Goal: Communication & Community: Answer question/provide support

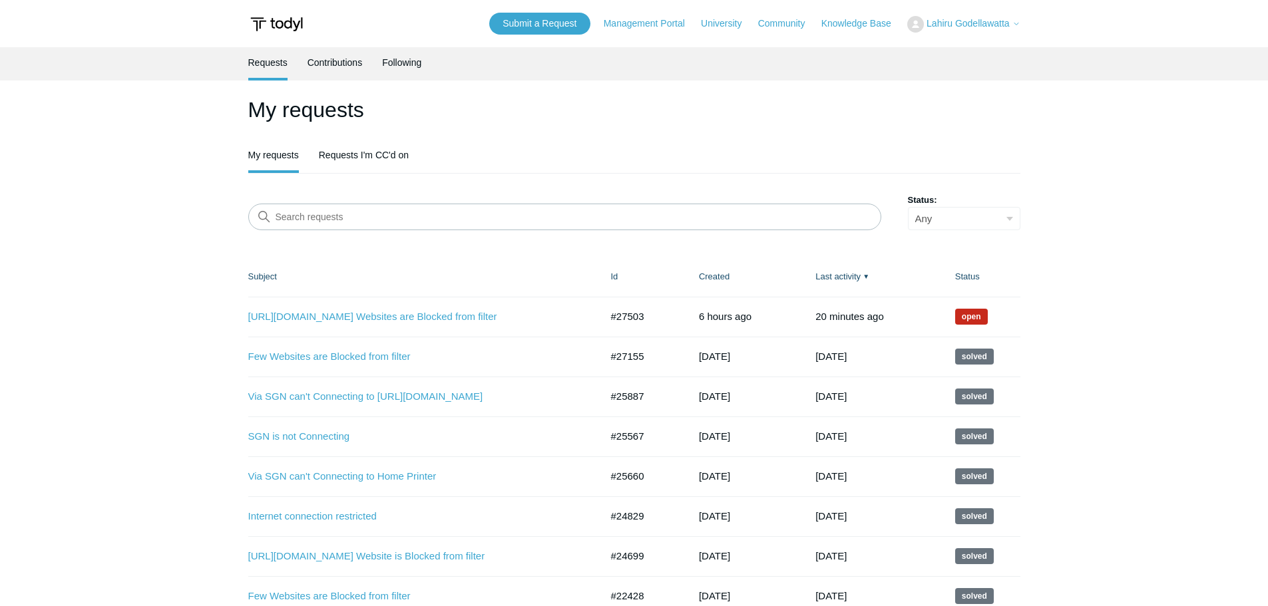
click at [342, 305] on td "https://www.groundwork.xyz/ Websites are Blocked from filter #27503 6 hours ago…" at bounding box center [422, 317] width 349 height 40
click at [335, 316] on link "[URL][DOMAIN_NAME] Websites are Blocked from filter" at bounding box center [414, 316] width 333 height 15
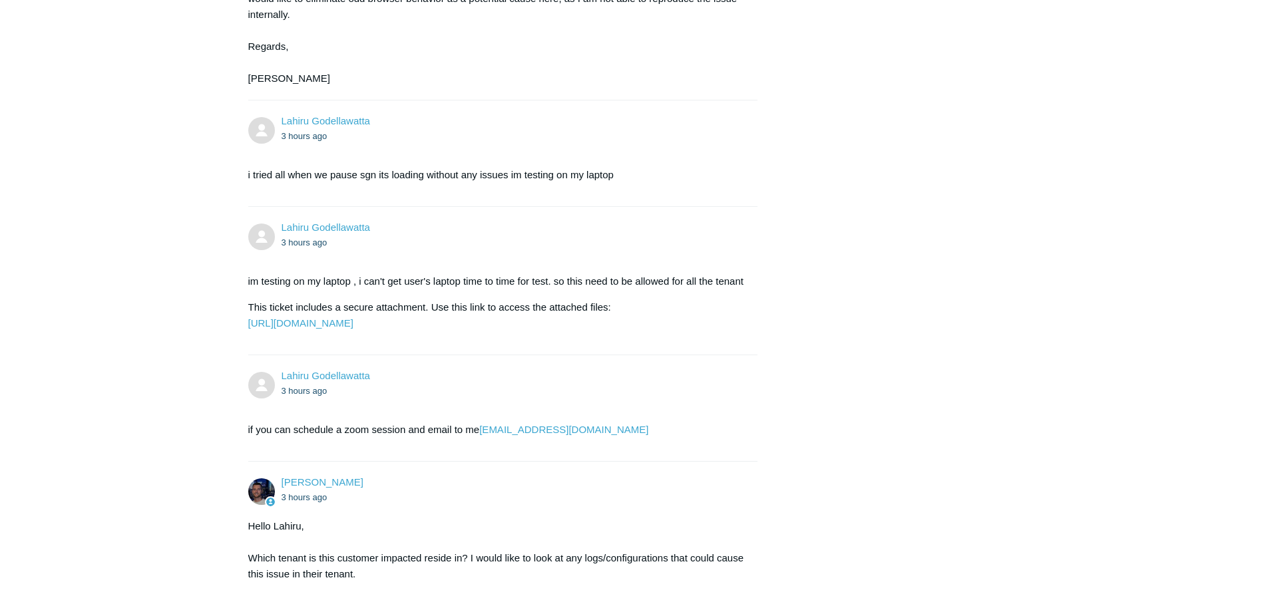
scroll to position [2371, 0]
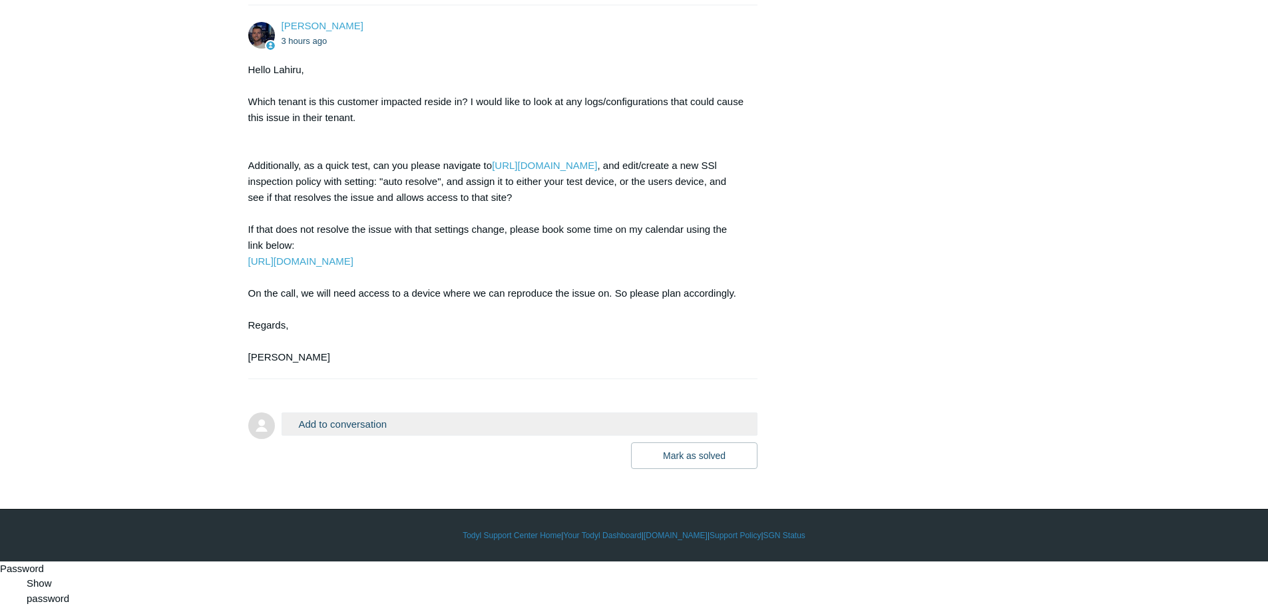
click at [313, 436] on button "Add to conversation" at bounding box center [519, 424] width 476 height 23
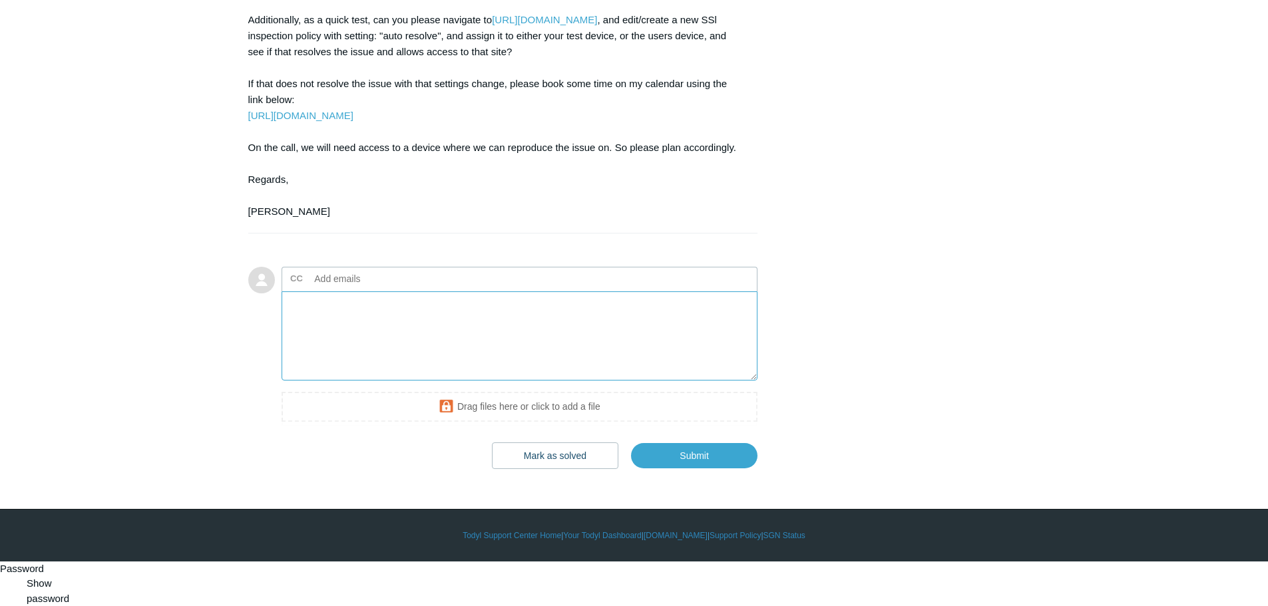
scroll to position [2516, 0]
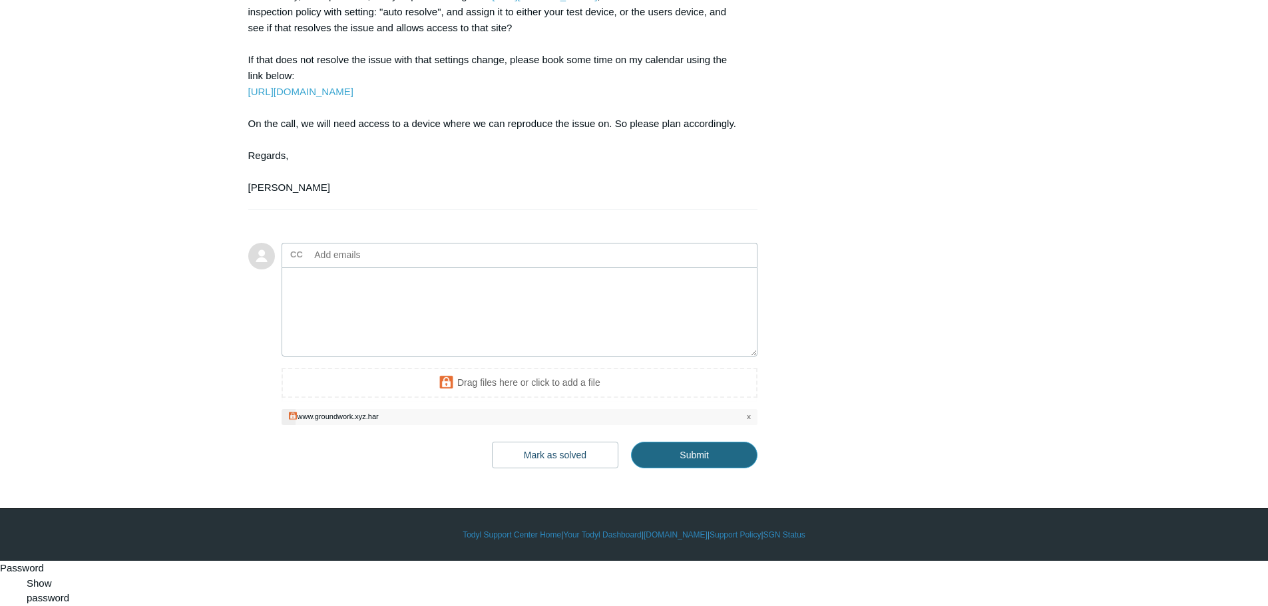
click at [704, 468] on input "Submit" at bounding box center [694, 455] width 126 height 27
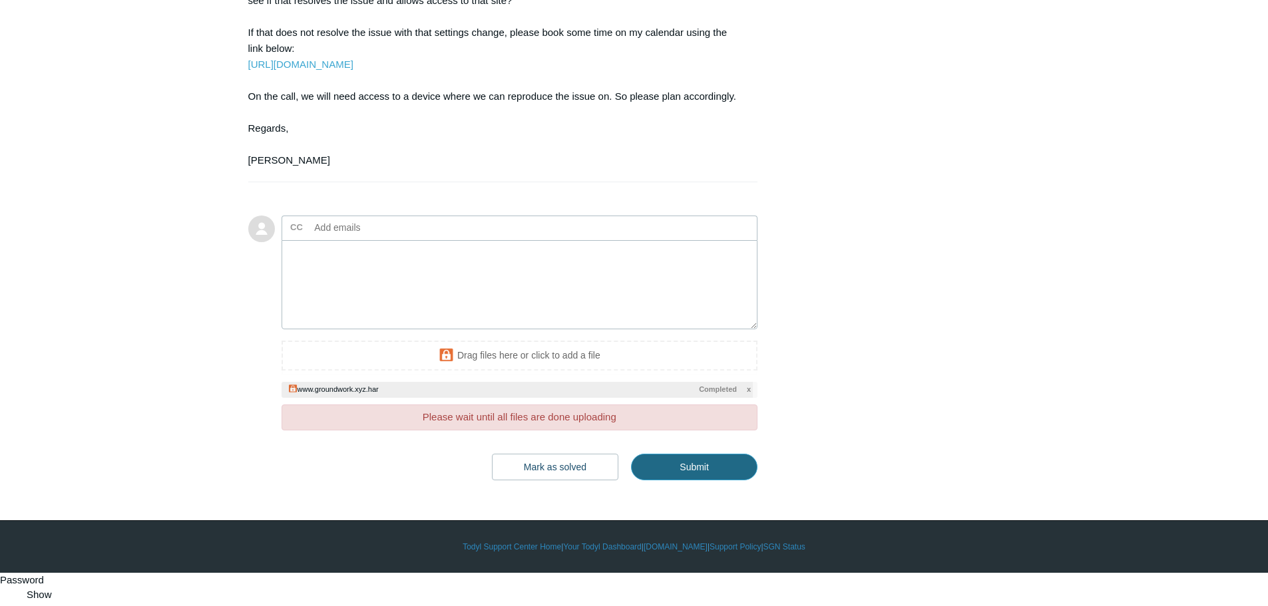
click at [683, 480] on input "Submit" at bounding box center [694, 467] width 126 height 27
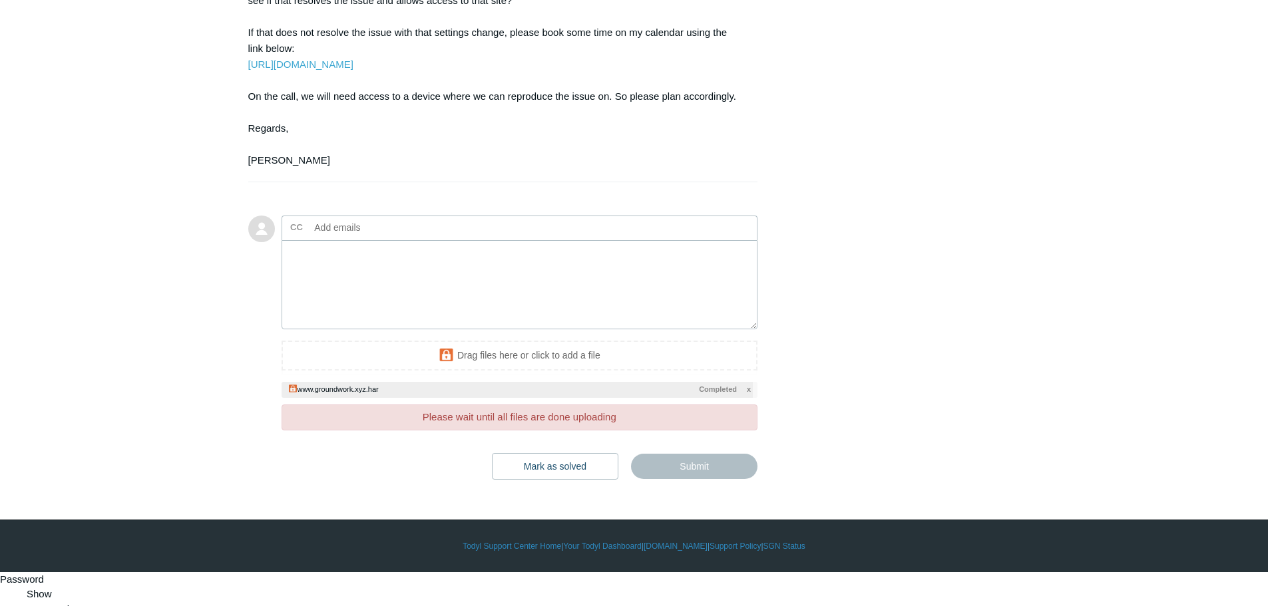
type textarea "This ticket includes a secure attachment. Use this link to access the attached …"
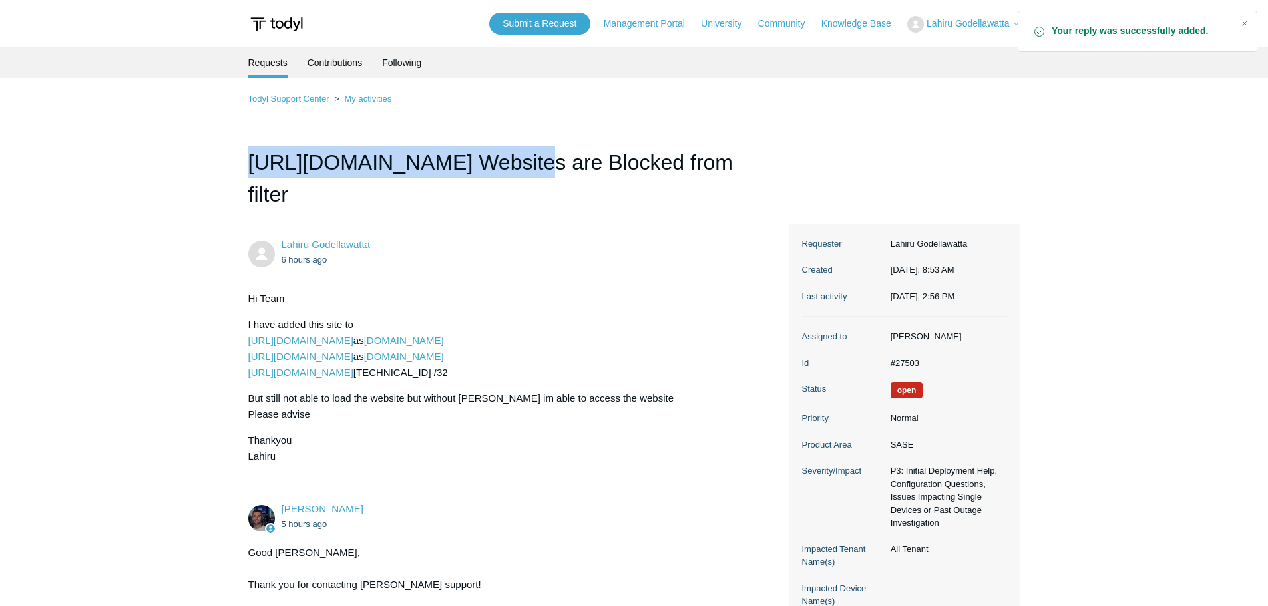
drag, startPoint x: 247, startPoint y: 160, endPoint x: 511, endPoint y: 166, distance: 264.2
copy h1 "https://www.groundwork.xyz"
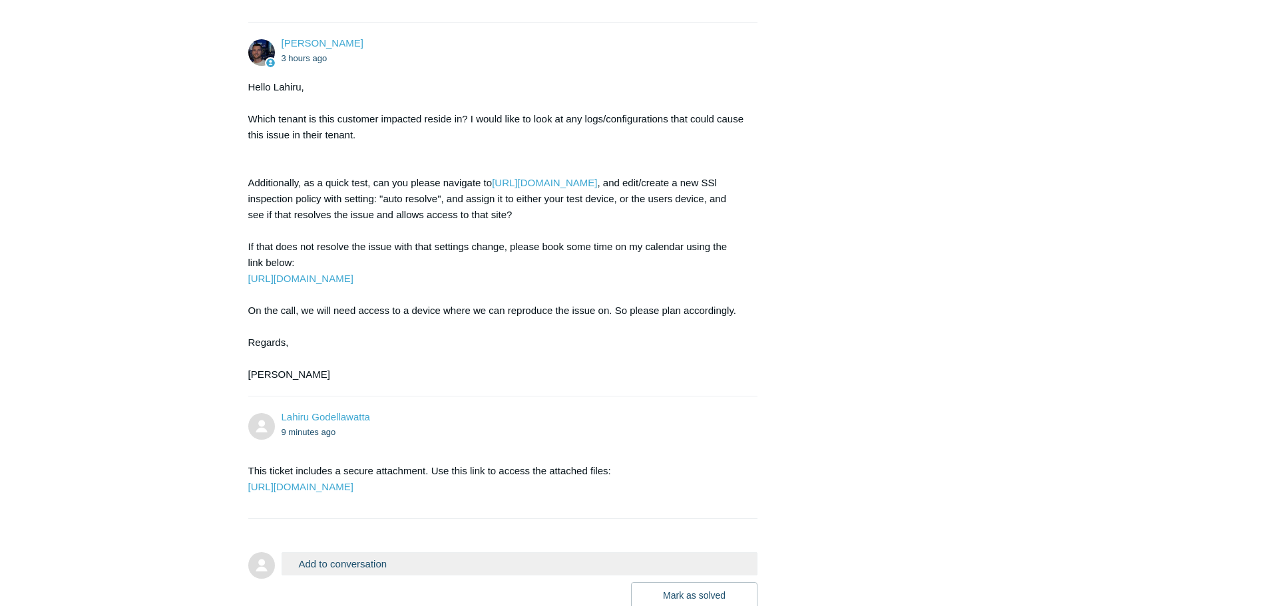
scroll to position [2525, 0]
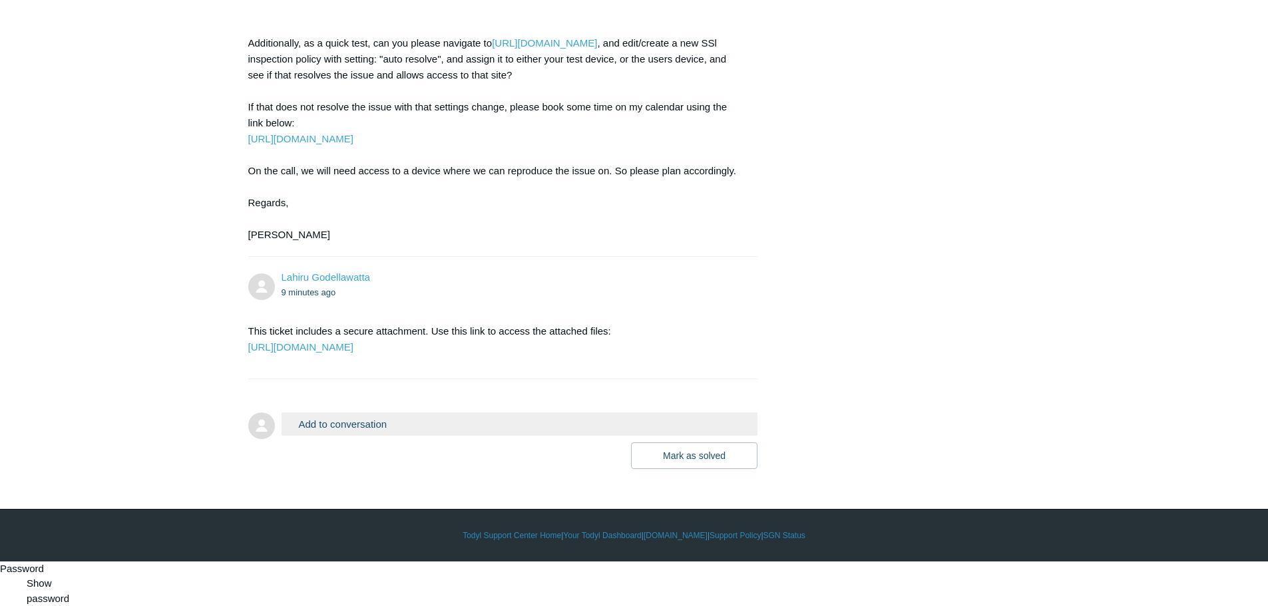
drag, startPoint x: 240, startPoint y: 179, endPoint x: 430, endPoint y: 399, distance: 291.0
copy ul "I have added this site to https://portal.todyl.com/policy/sslbypass as www.grou…"
click at [430, 393] on div at bounding box center [503, 385] width 510 height 13
